Goal: Information Seeking & Learning: Check status

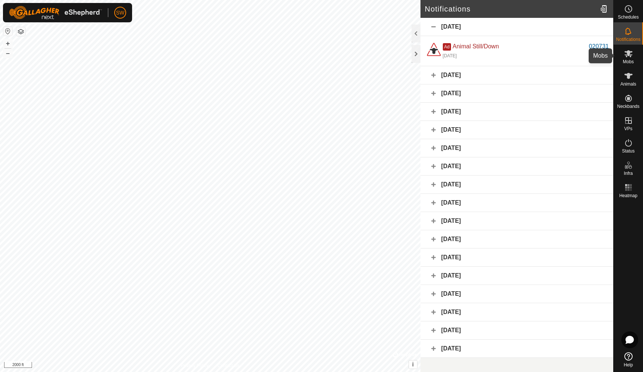
click at [627, 60] on span "Mobs" at bounding box center [628, 62] width 11 height 4
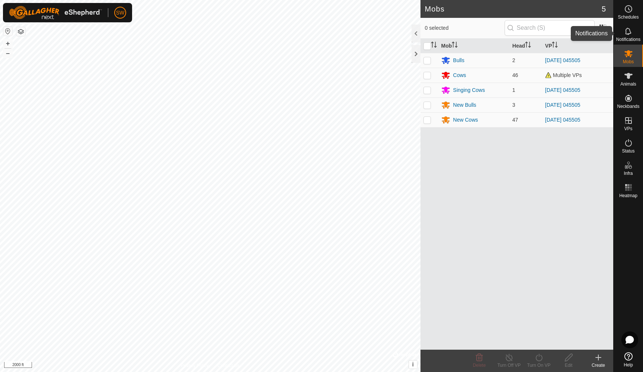
click at [629, 29] on icon at bounding box center [628, 31] width 6 height 7
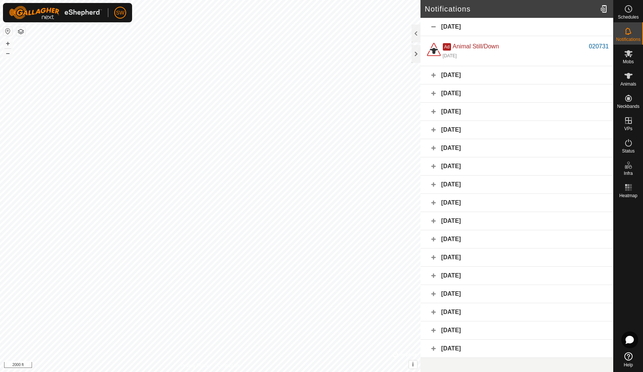
click at [546, 27] on div "[DATE]" at bounding box center [517, 27] width 193 height 18
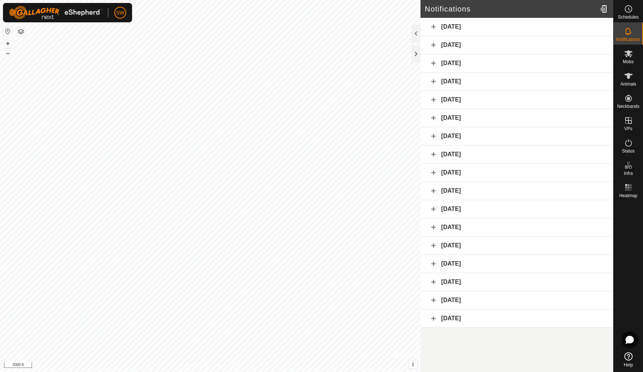
click at [546, 27] on div "[DATE]" at bounding box center [517, 27] width 193 height 18
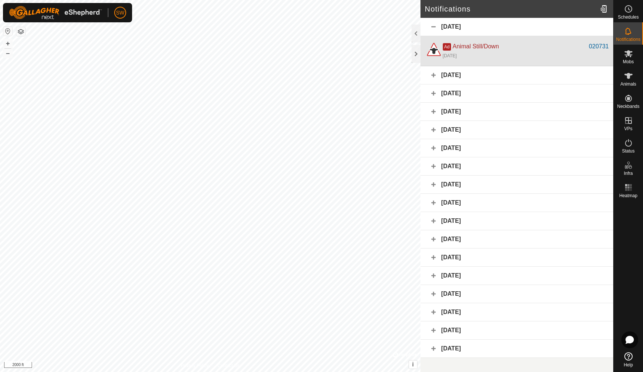
click at [511, 51] on div "Ad Animal Still/Down" at bounding box center [516, 46] width 146 height 9
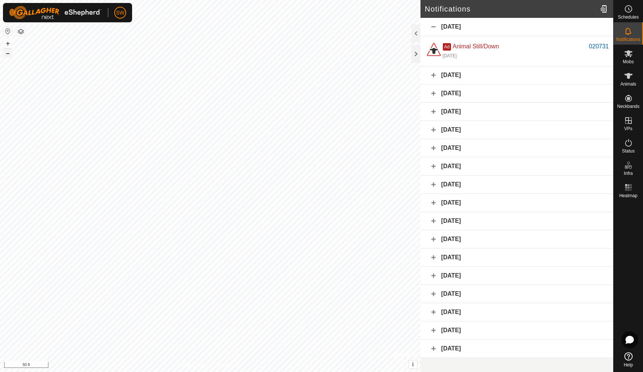
click at [7, 55] on button "–" at bounding box center [7, 53] width 9 height 9
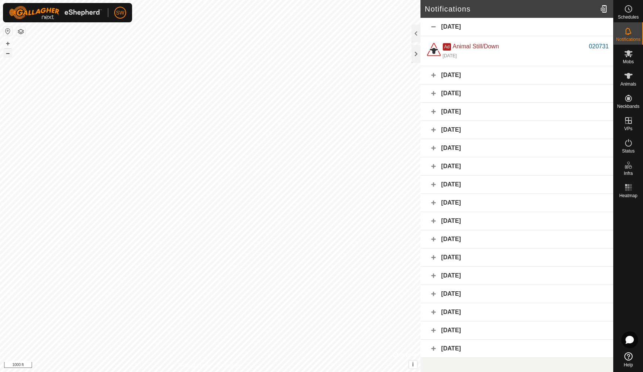
click at [7, 55] on button "–" at bounding box center [7, 53] width 9 height 9
